Goal: Submit feedback/report problem

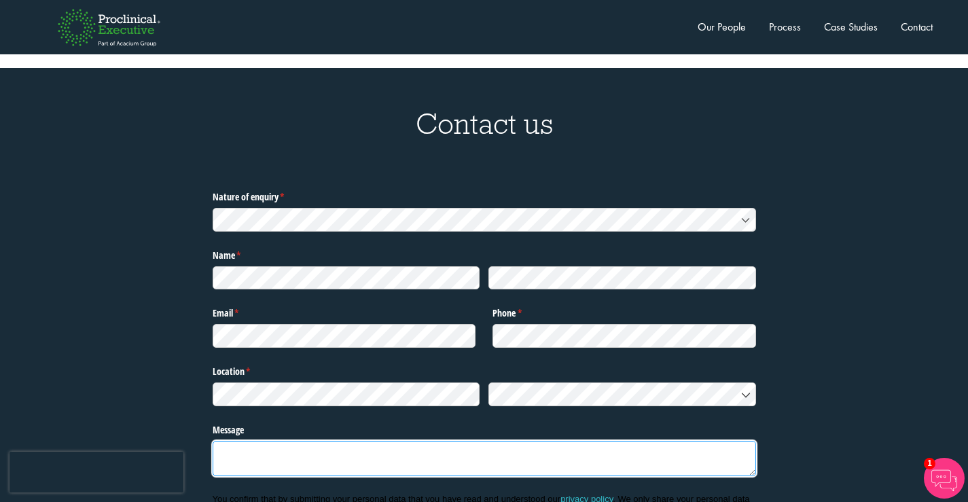
click at [312, 441] on textarea "Message" at bounding box center [484, 458] width 543 height 35
paste textarea "Recently I was in the neighborhood and thought I’d offer a complimentary cleani…"
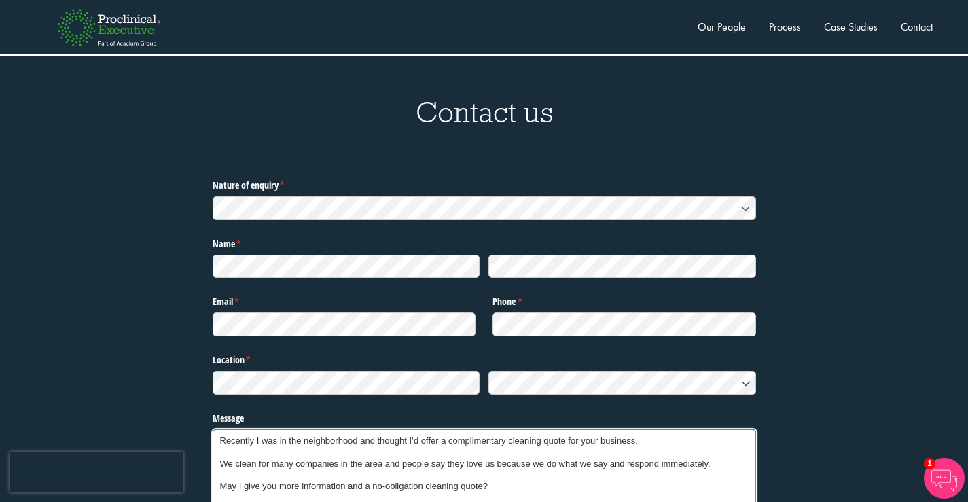
scroll to position [85, 0]
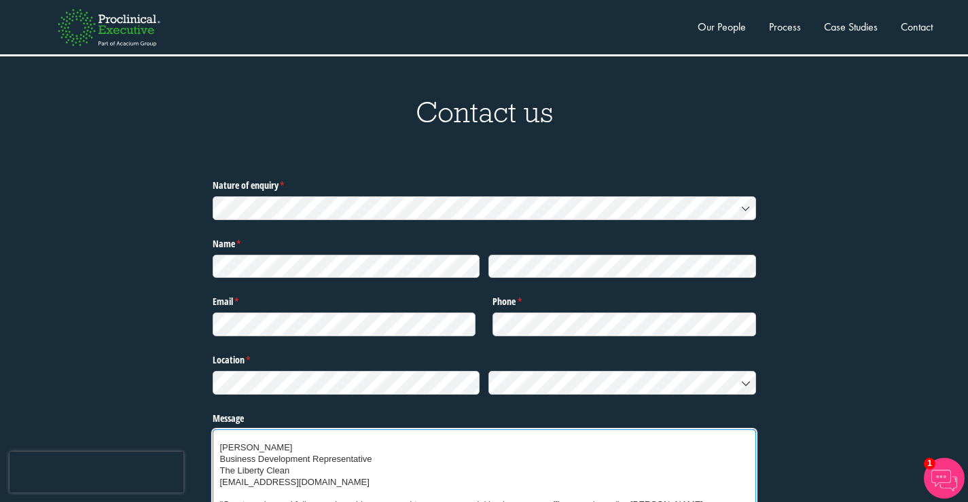
type textarea "Recently I was in the neighborhood and thought I’d offer a complimentary cleani…"
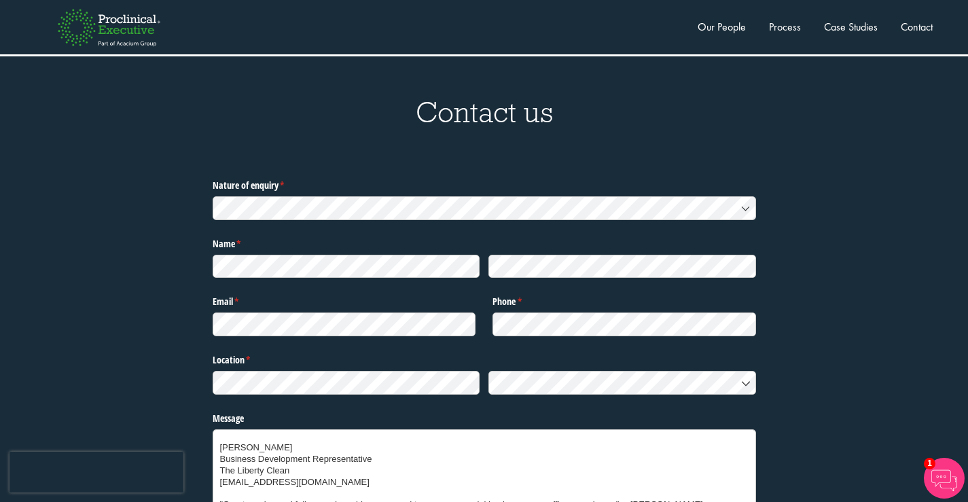
click at [312, 407] on label "Message" at bounding box center [484, 416] width 543 height 18
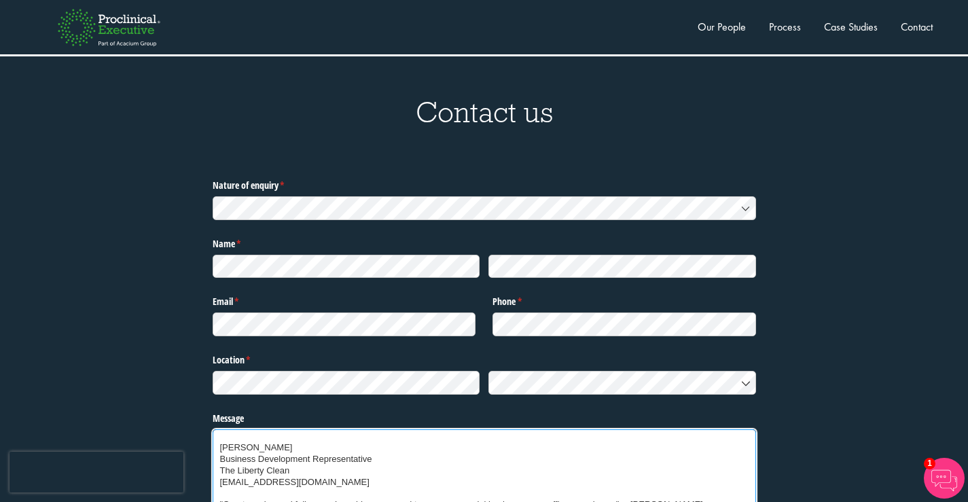
click at [312, 429] on textarea "Recently I was in the neighborhood and thought I’d offer a complimentary cleani…" at bounding box center [484, 481] width 543 height 105
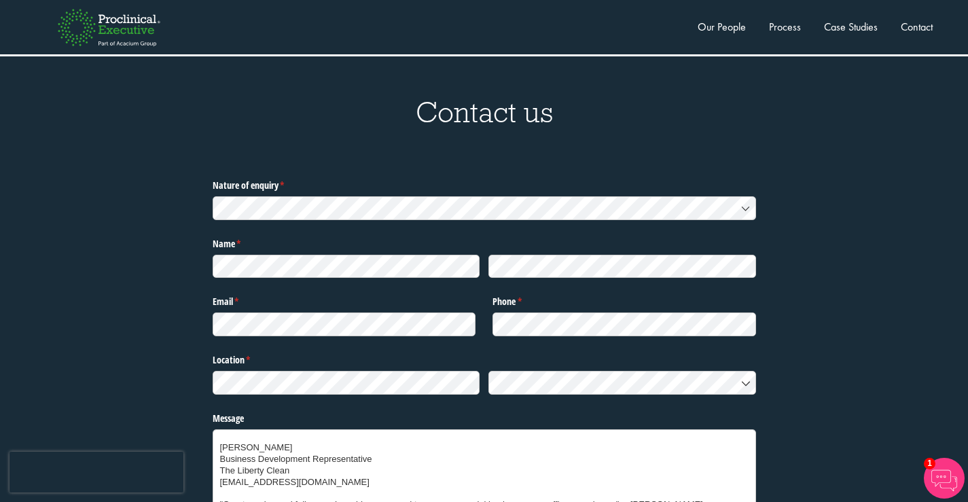
click at [310, 367] on div at bounding box center [484, 383] width 543 height 32
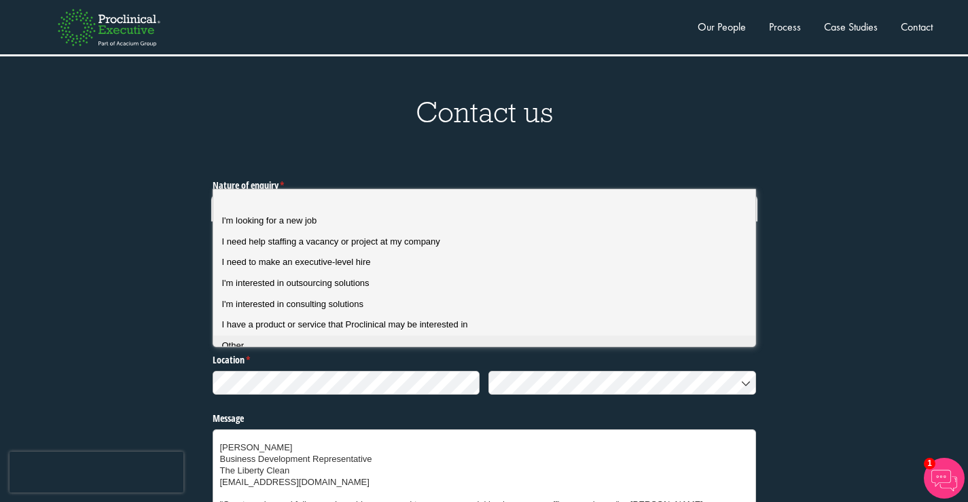
click at [281, 346] on div "Other" at bounding box center [489, 346] width 535 height 12
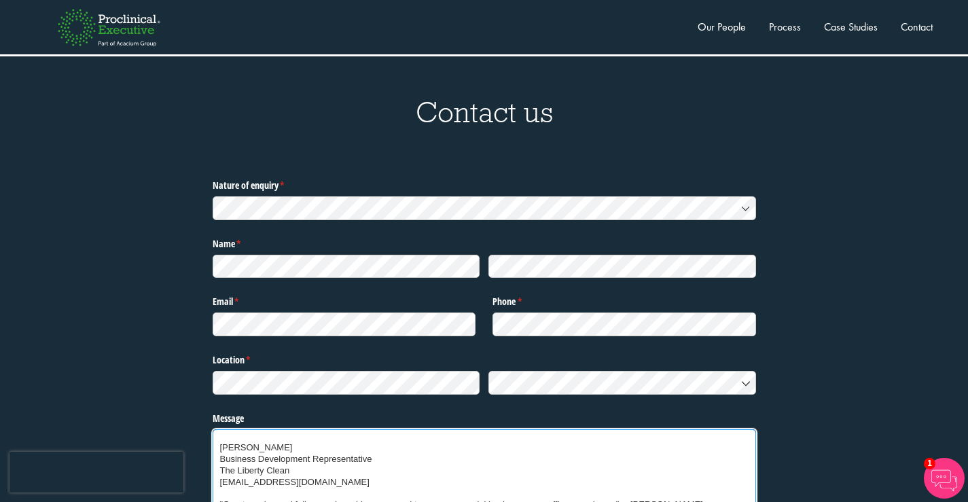
click at [296, 446] on textarea "Recently I was in the neighborhood and thought I’d offer a complimentary cleani…" at bounding box center [484, 481] width 543 height 105
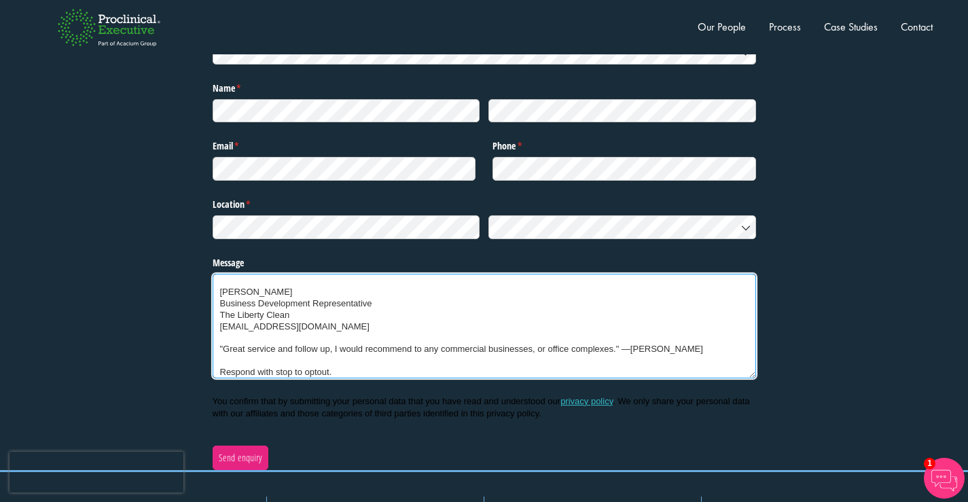
scroll to position [4366, 0]
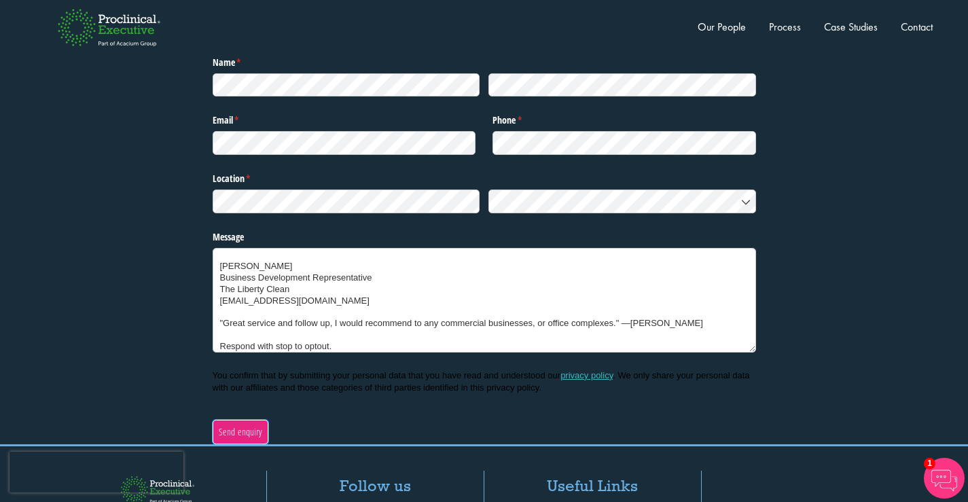
click at [232, 424] on span "Send enquiry" at bounding box center [240, 431] width 44 height 15
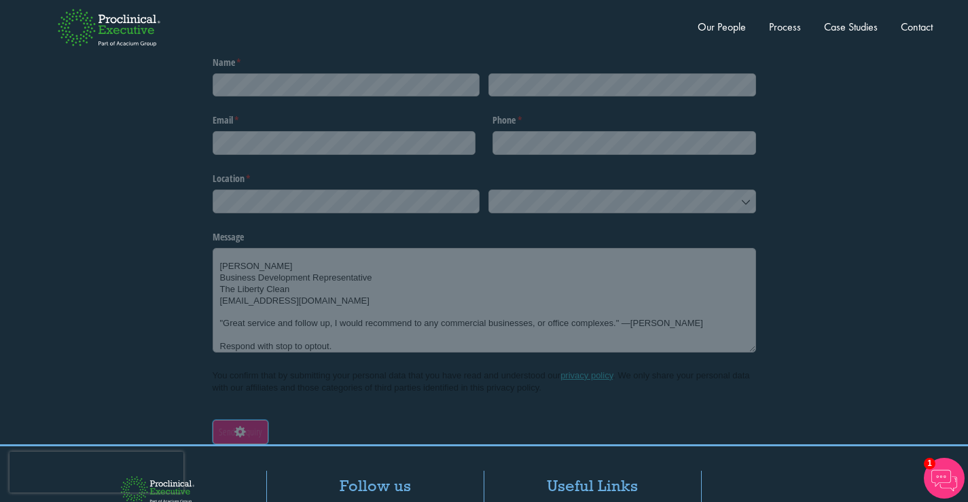
click at [232, 421] on icon "submit" at bounding box center [240, 432] width 22 height 22
